Goal: Book appointment/travel/reservation

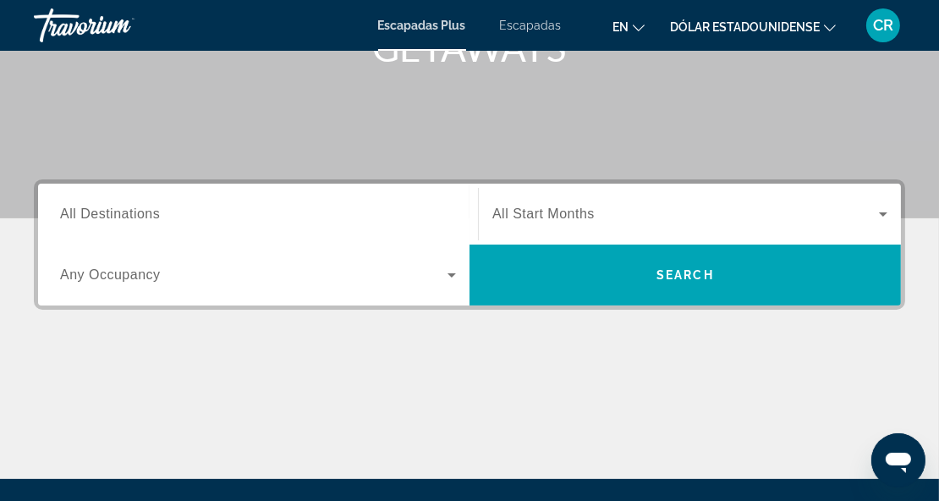
scroll to position [288, 0]
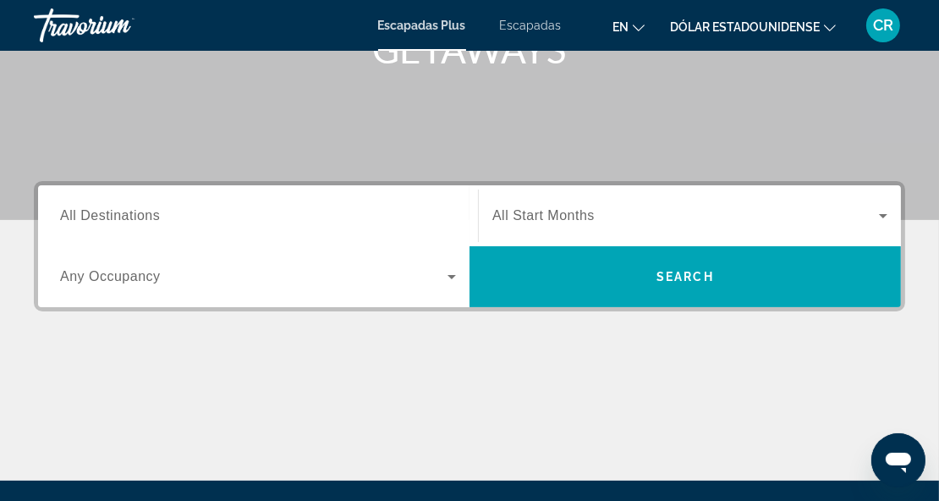
click at [126, 215] on span "All Destinations" at bounding box center [110, 215] width 100 height 14
click at [126, 215] on input "Destination All Destinations" at bounding box center [258, 216] width 396 height 20
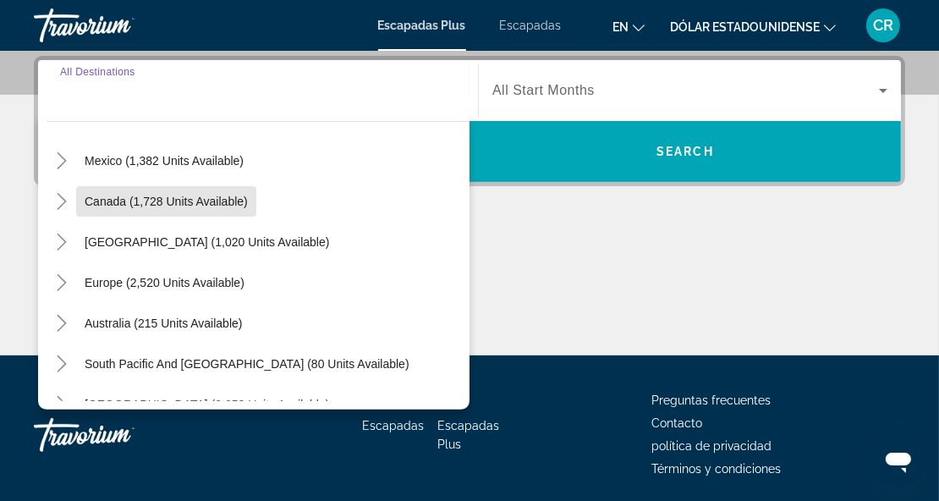
scroll to position [85, 0]
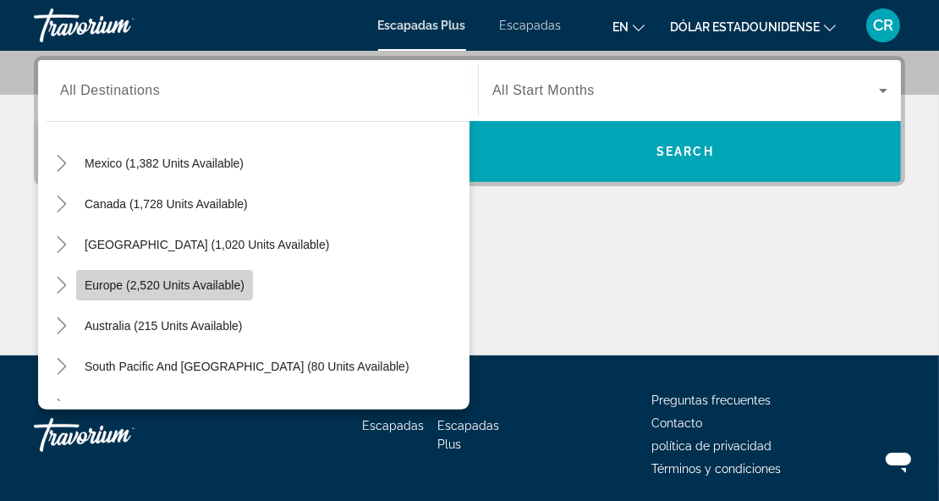
click at [113, 281] on span "Europe (2,520 units available)" at bounding box center [165, 285] width 160 height 14
type input "**********"
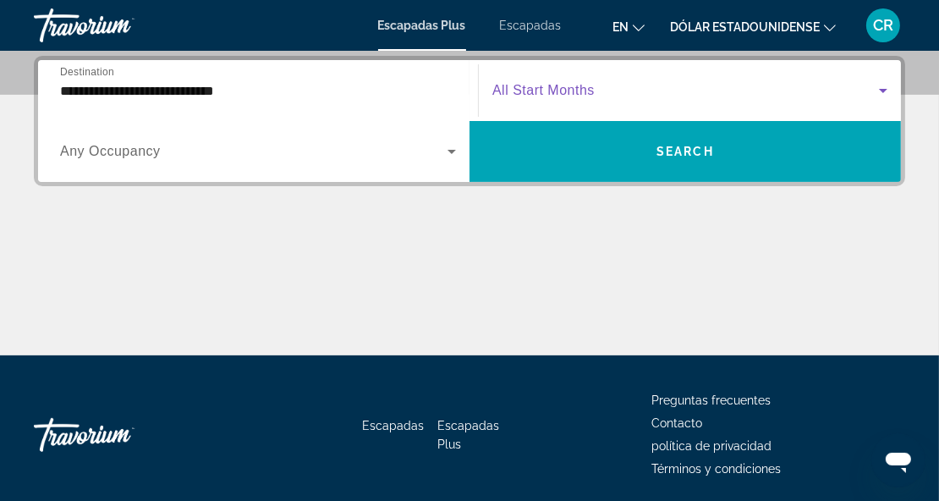
click at [877, 88] on icon "Widget de búsqueda" at bounding box center [883, 90] width 20 height 20
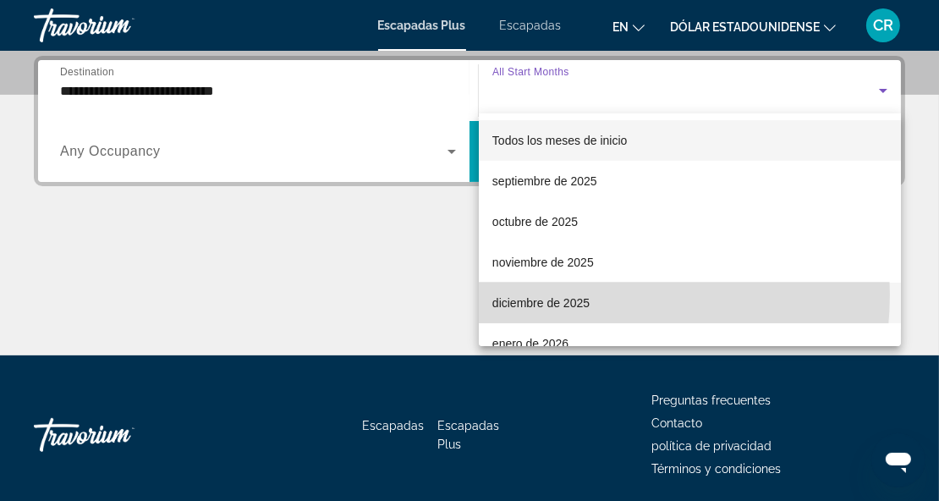
click at [569, 294] on span "diciembre de 2025" at bounding box center [540, 303] width 97 height 20
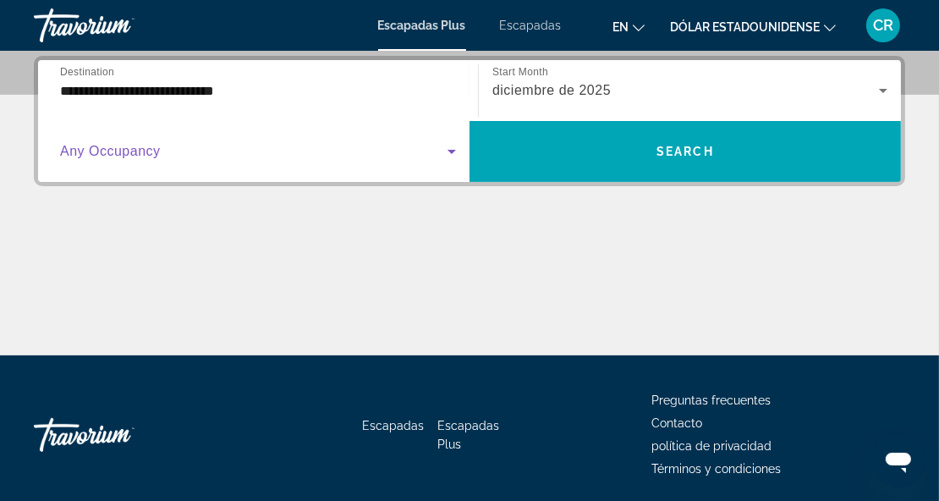
click at [451, 153] on icon "Widget de búsqueda" at bounding box center [452, 151] width 20 height 20
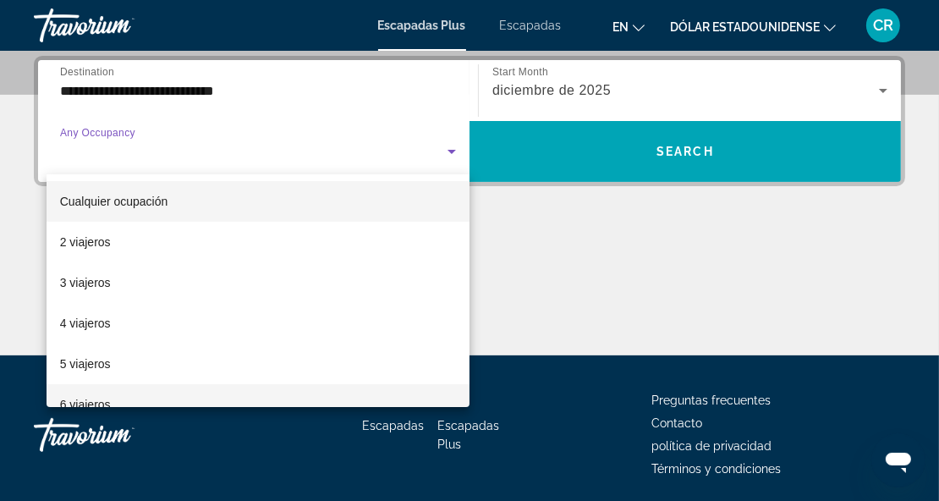
click at [99, 403] on font "6 viajeros" at bounding box center [85, 405] width 51 height 14
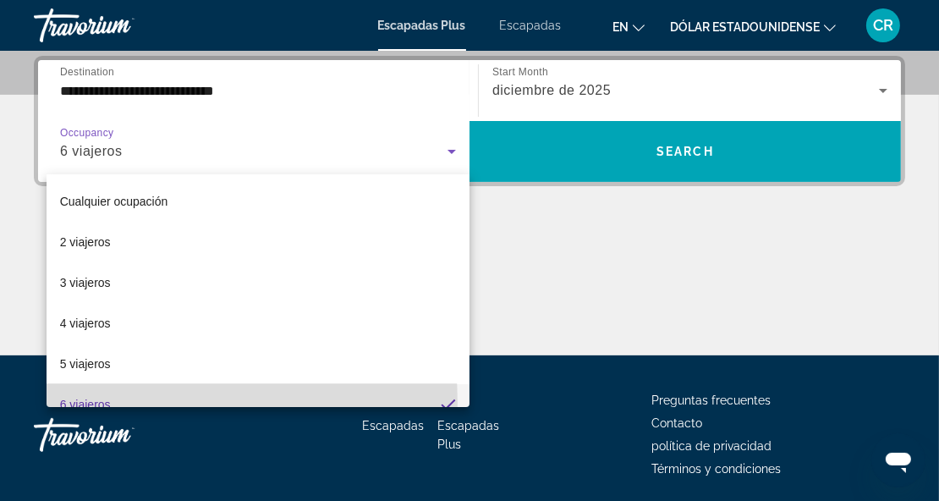
scroll to position [18, 0]
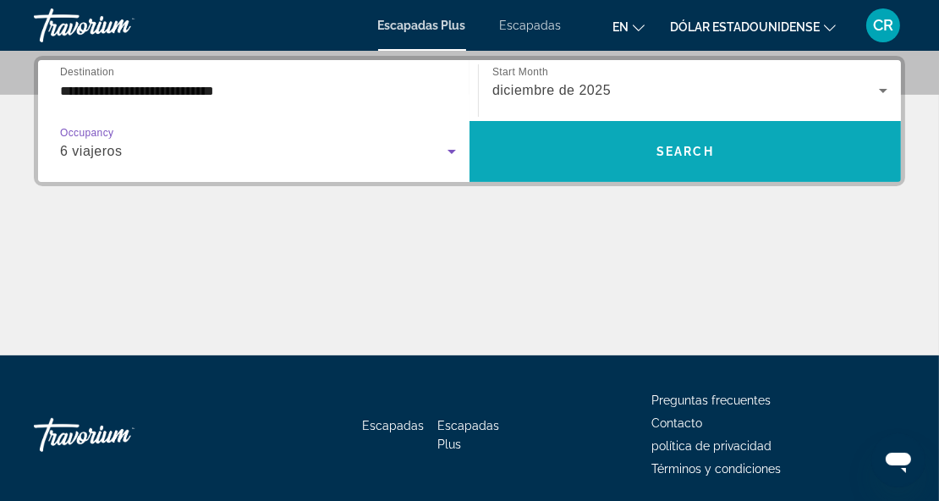
click at [687, 151] on span "Search" at bounding box center [686, 152] width 58 height 14
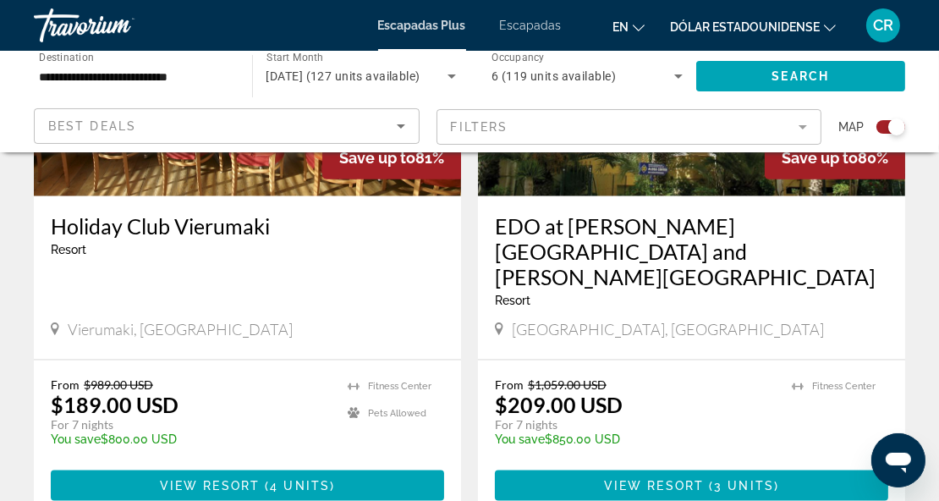
scroll to position [1971, 0]
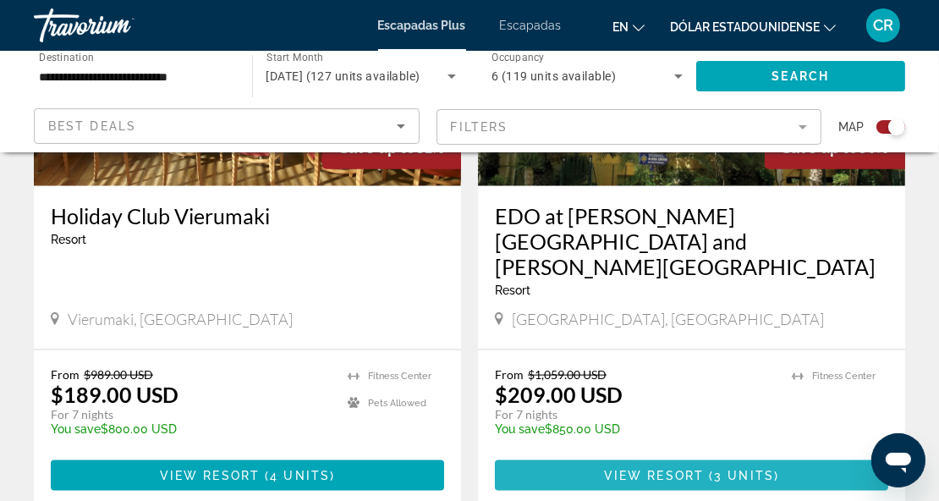
click at [654, 469] on span "View Resort" at bounding box center [654, 476] width 100 height 14
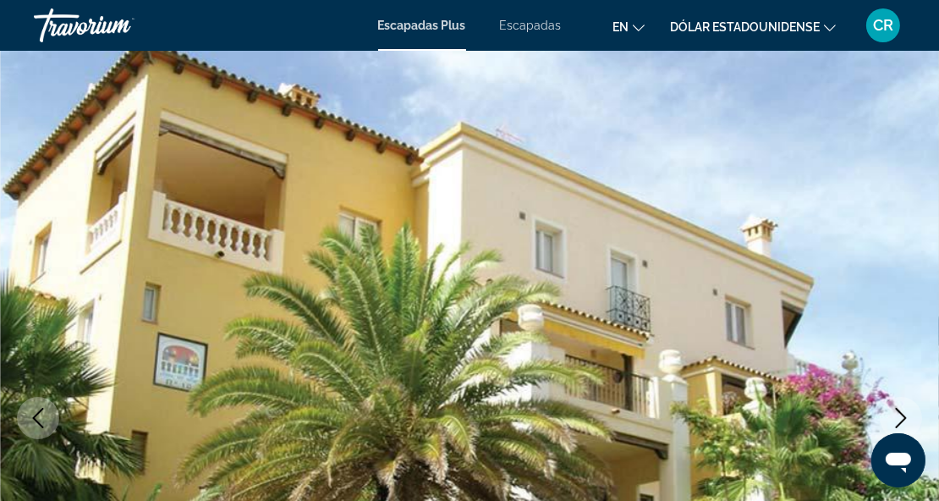
scroll to position [32, 0]
